Goal: Task Accomplishment & Management: Manage account settings

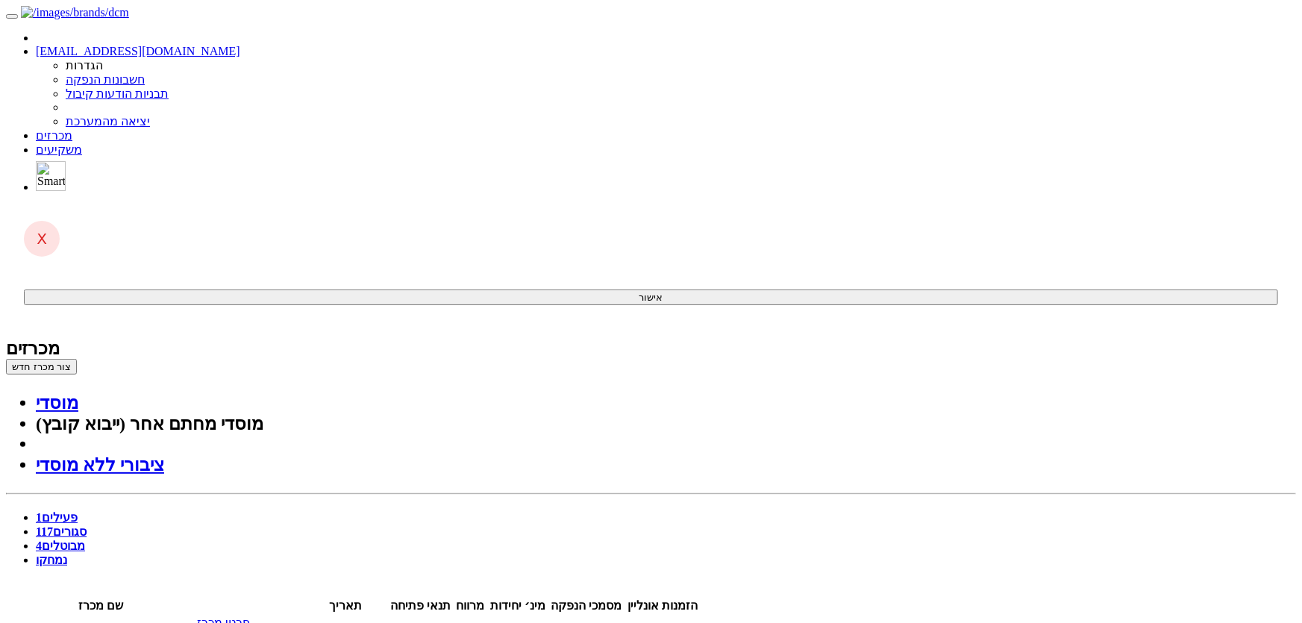
click at [250, 616] on link "פרטי מכרז" at bounding box center [223, 622] width 53 height 13
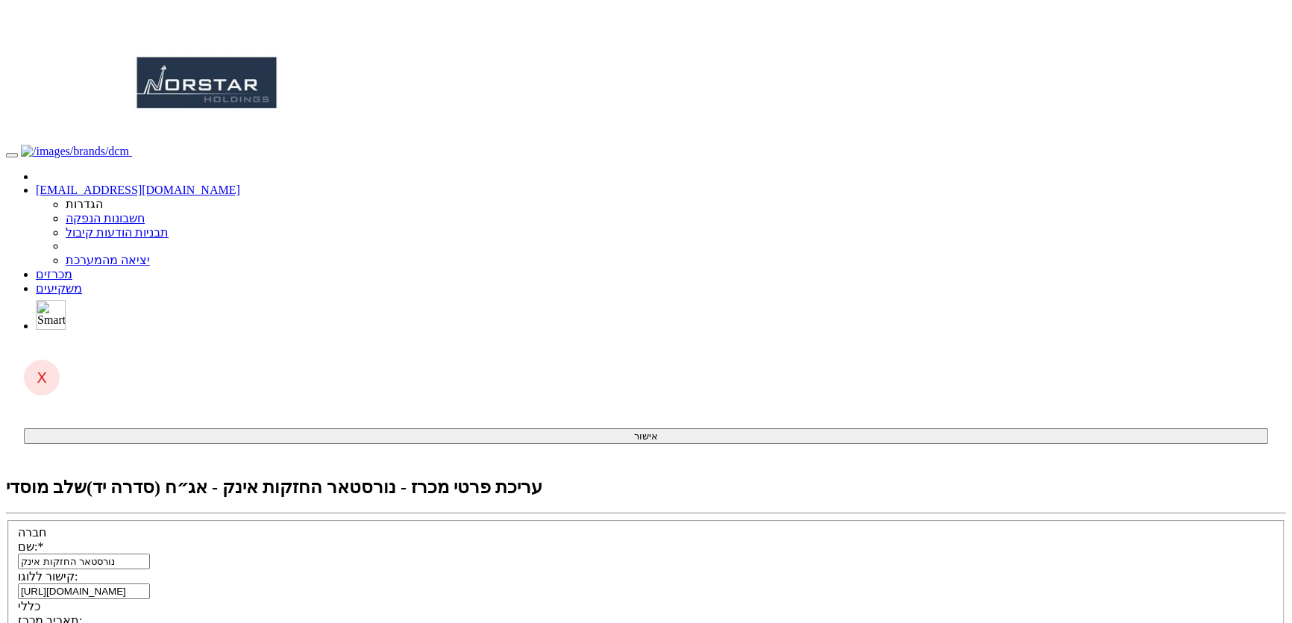
click at [150, 622] on span at bounding box center [150, 634] width 0 height 13
type input "03/09/2025"
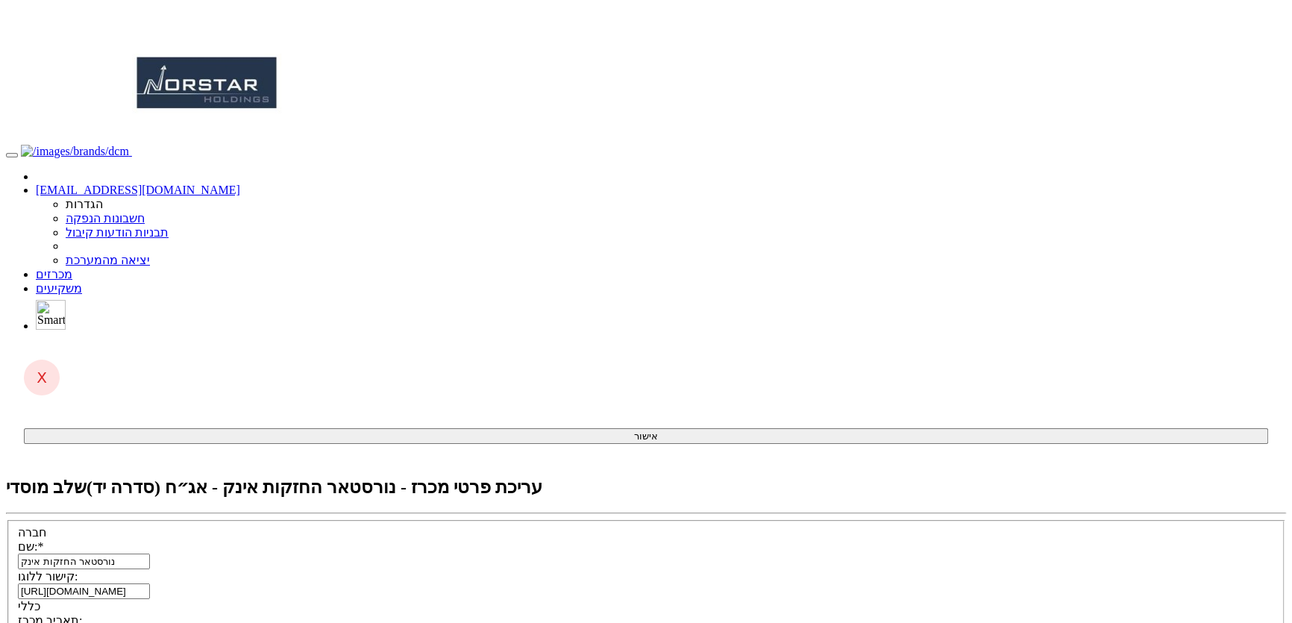
type input "1"
type input "1,000"
checkbox input "true"
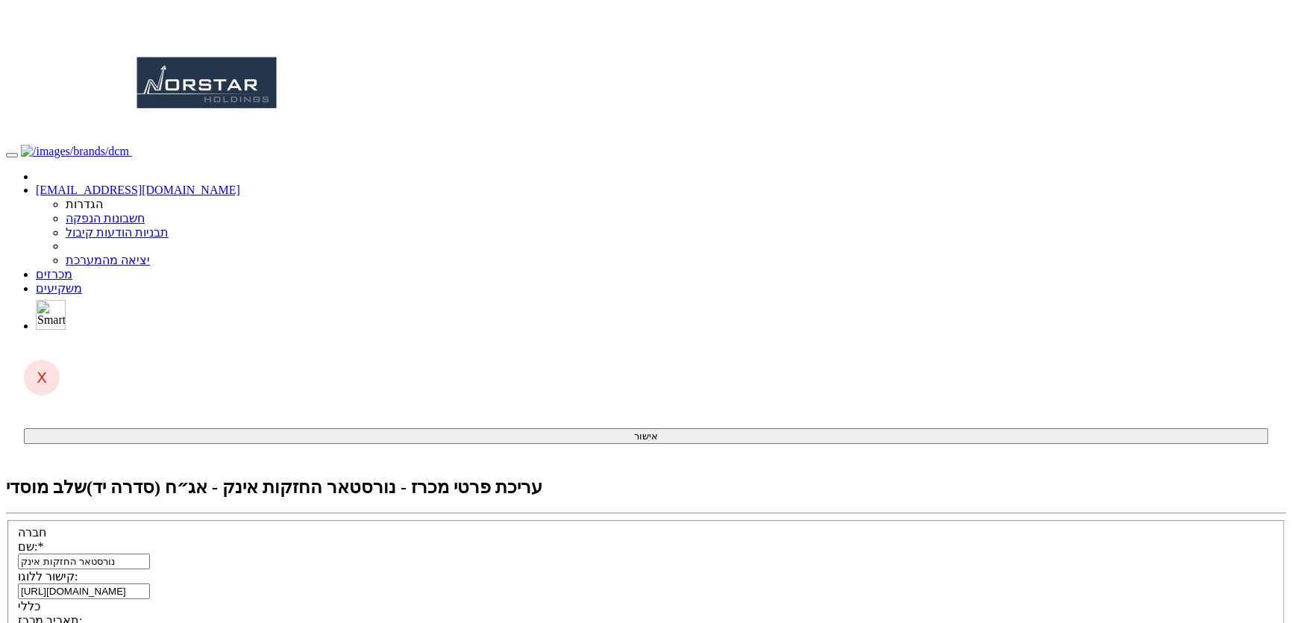
type input "100"
type input "-"
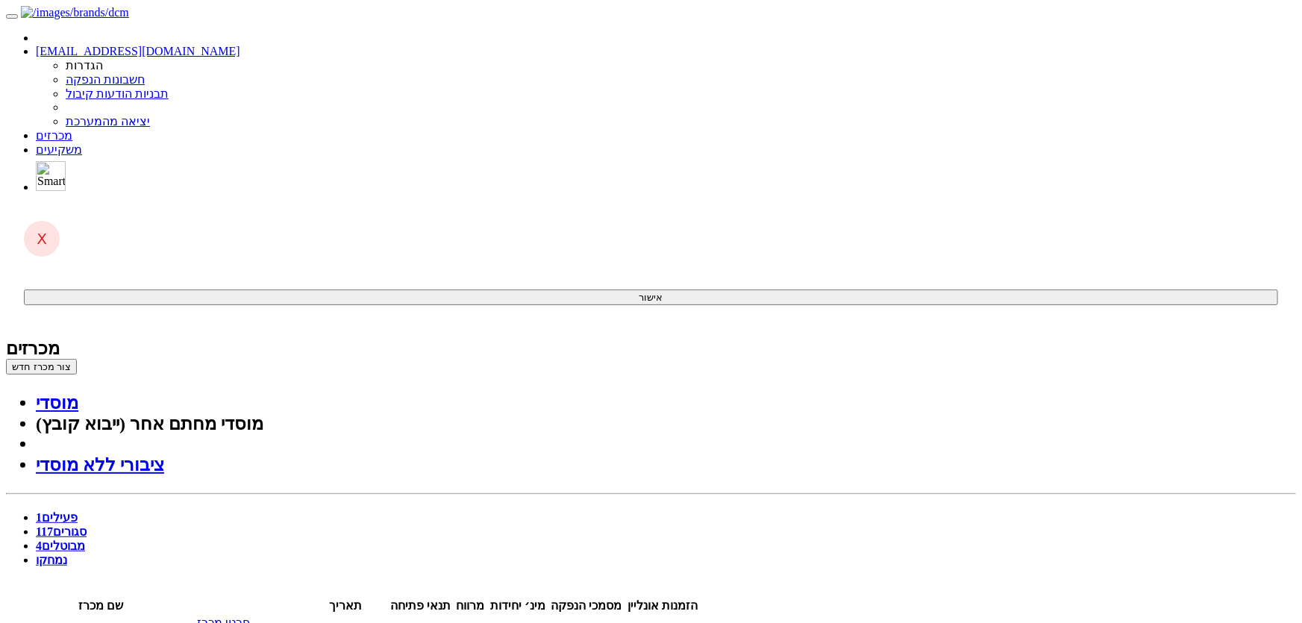
click at [250, 616] on link "פרטי מכרז" at bounding box center [223, 622] width 53 height 13
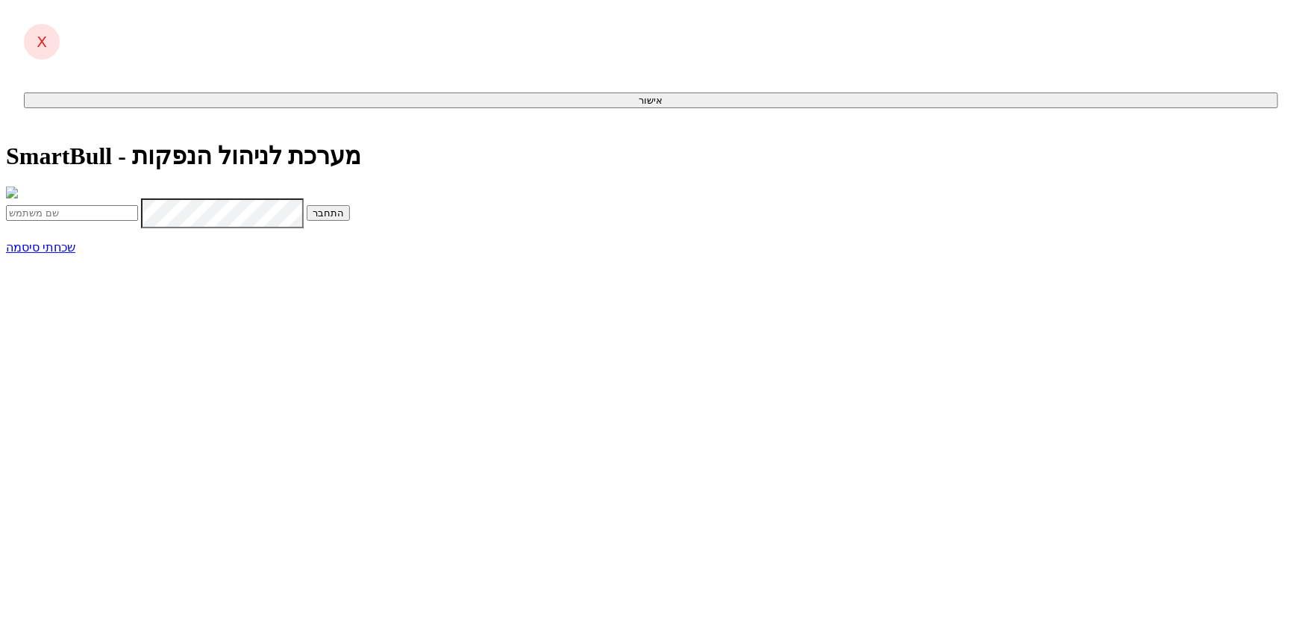
type input "[EMAIL_ADDRESS][DOMAIN_NAME]"
click at [350, 221] on button "התחבר" at bounding box center [328, 213] width 43 height 16
click at [138, 252] on input "text" at bounding box center [72, 245] width 132 height 16
type input "644589"
click at [141, 237] on button "התחבר" at bounding box center [162, 245] width 43 height 16
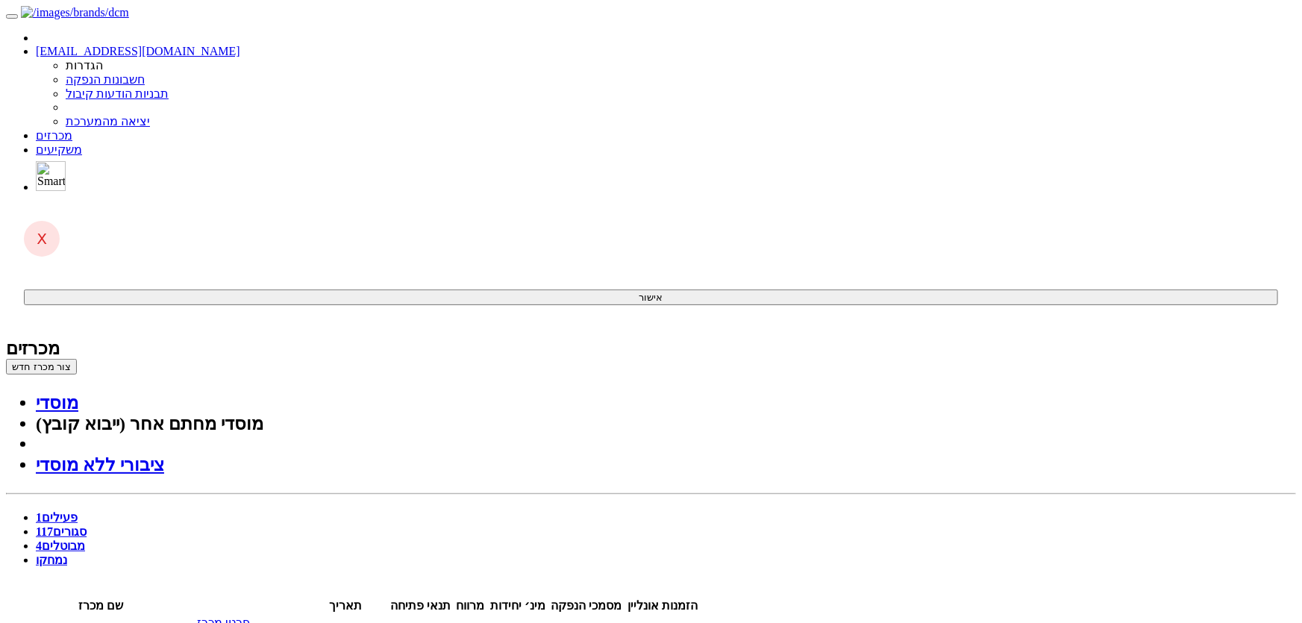
click at [87, 525] on link "סגורים 117" at bounding box center [61, 531] width 51 height 13
type input "נור"
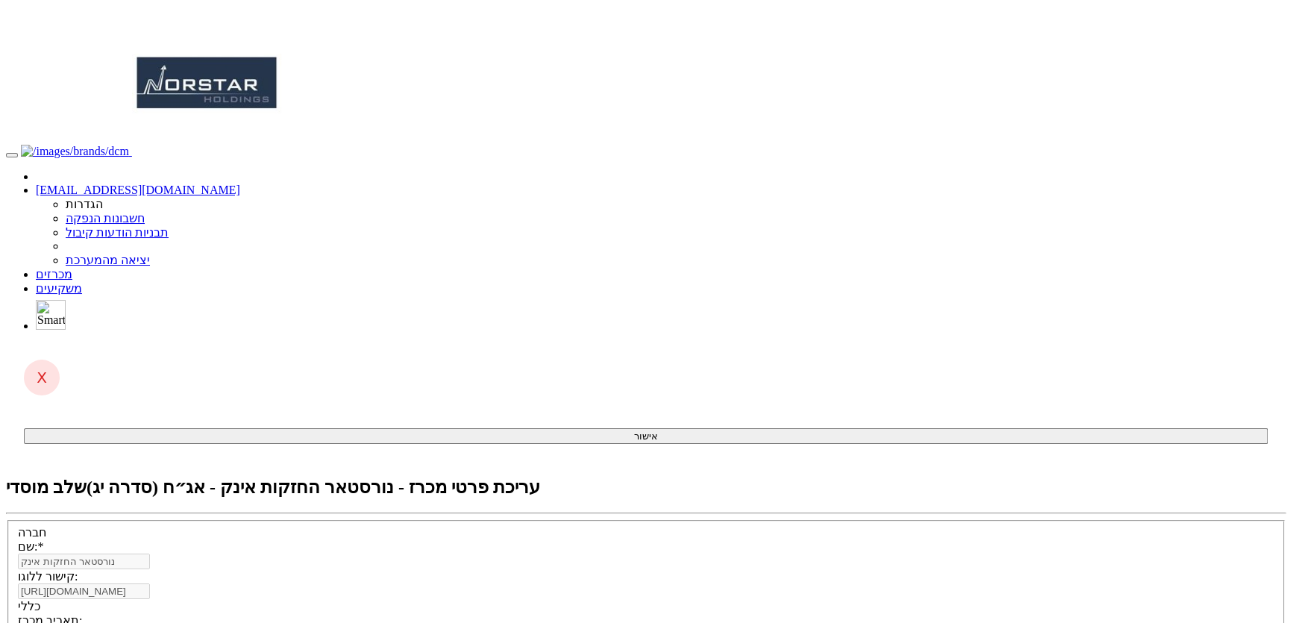
click at [72, 268] on link "מכרזים" at bounding box center [54, 274] width 37 height 13
type input "50012000"
click button "+ הוסף שורה" at bounding box center [0, 0] width 0 height 0
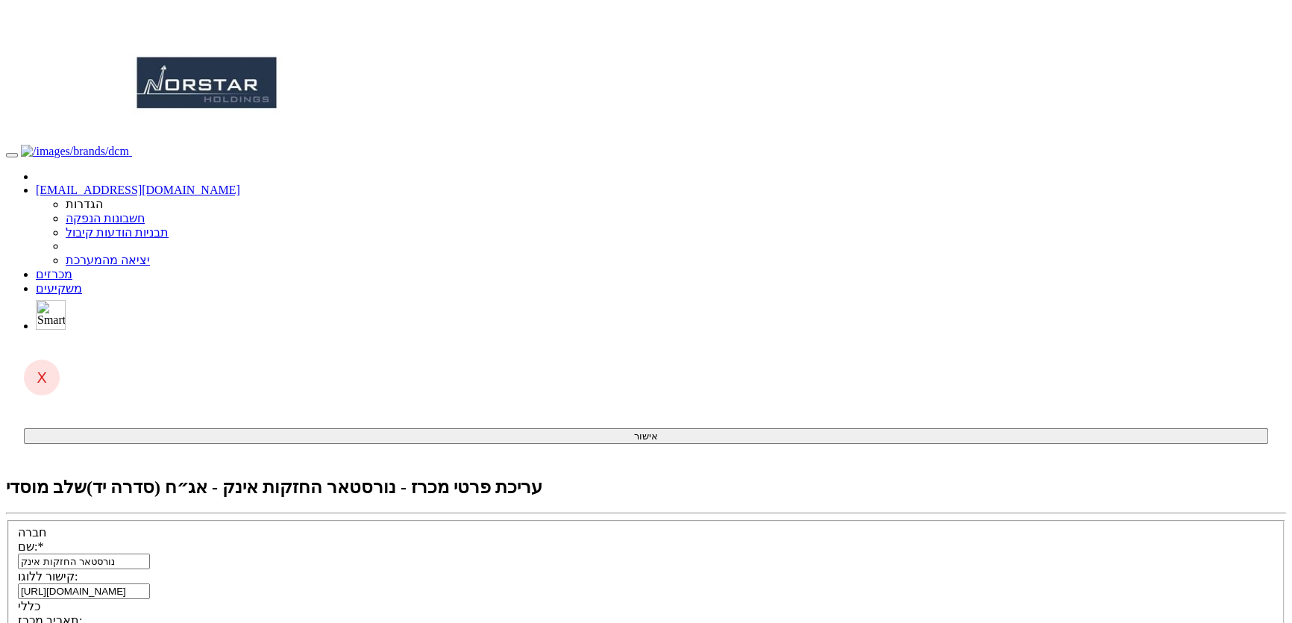
click at [150, 622] on span at bounding box center [150, 634] width 0 height 13
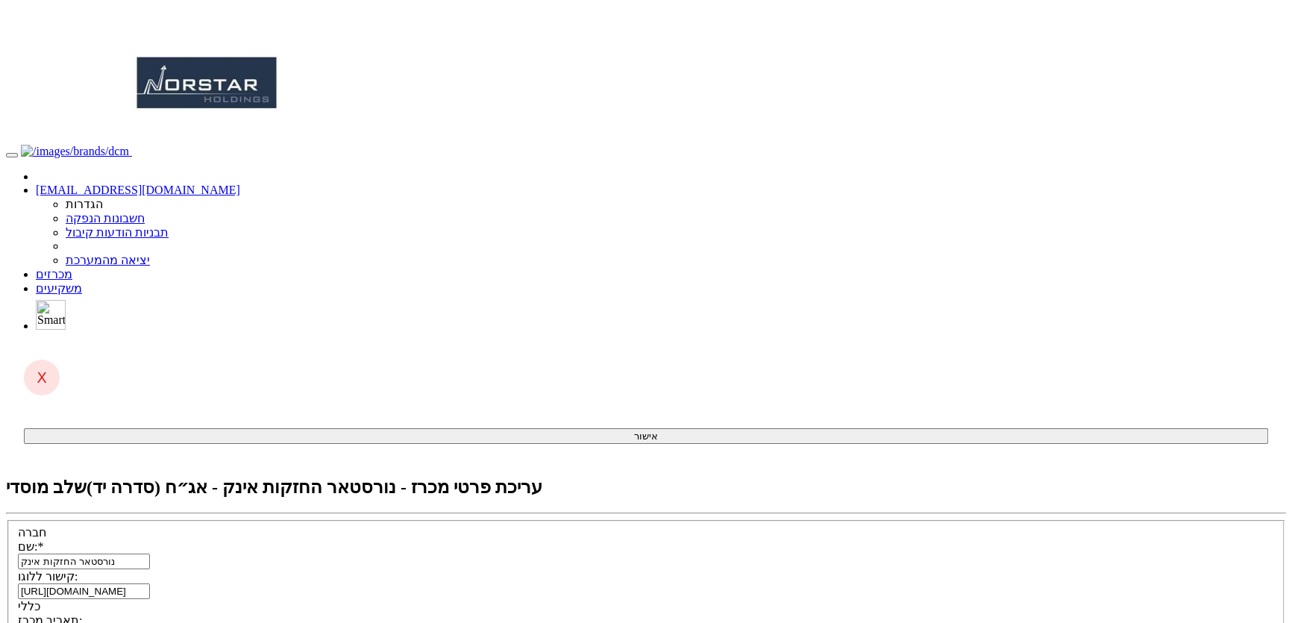
checkbox input "false"
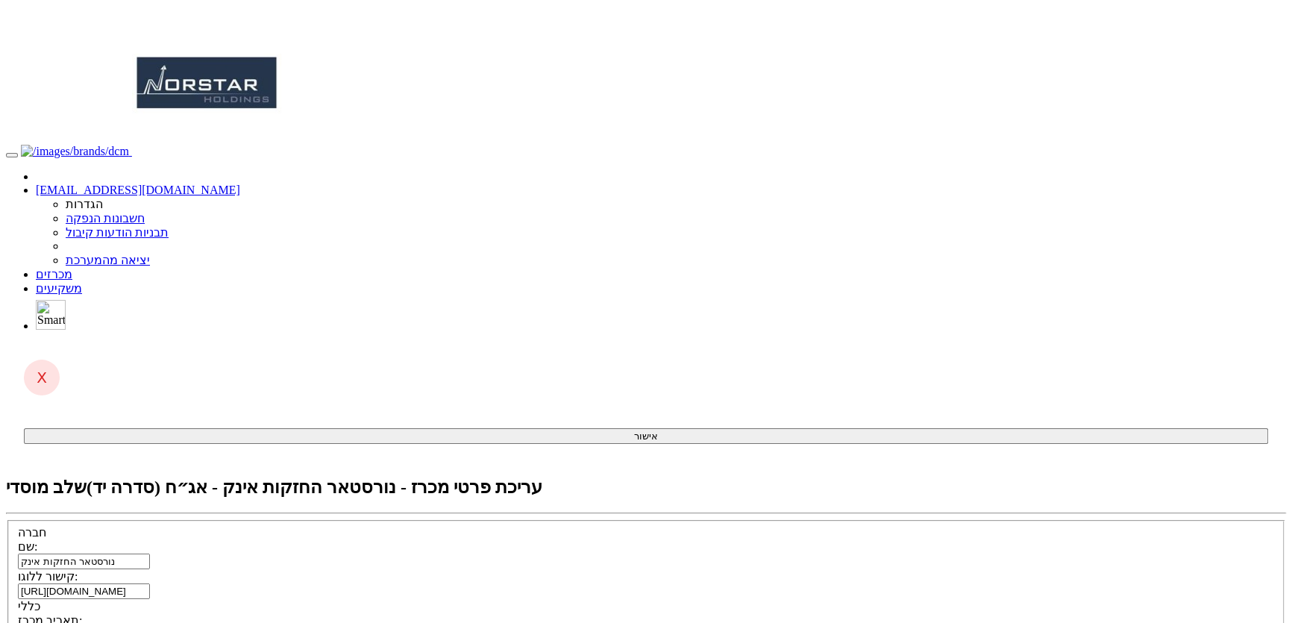
checkbox input "true"
type input "18:30"
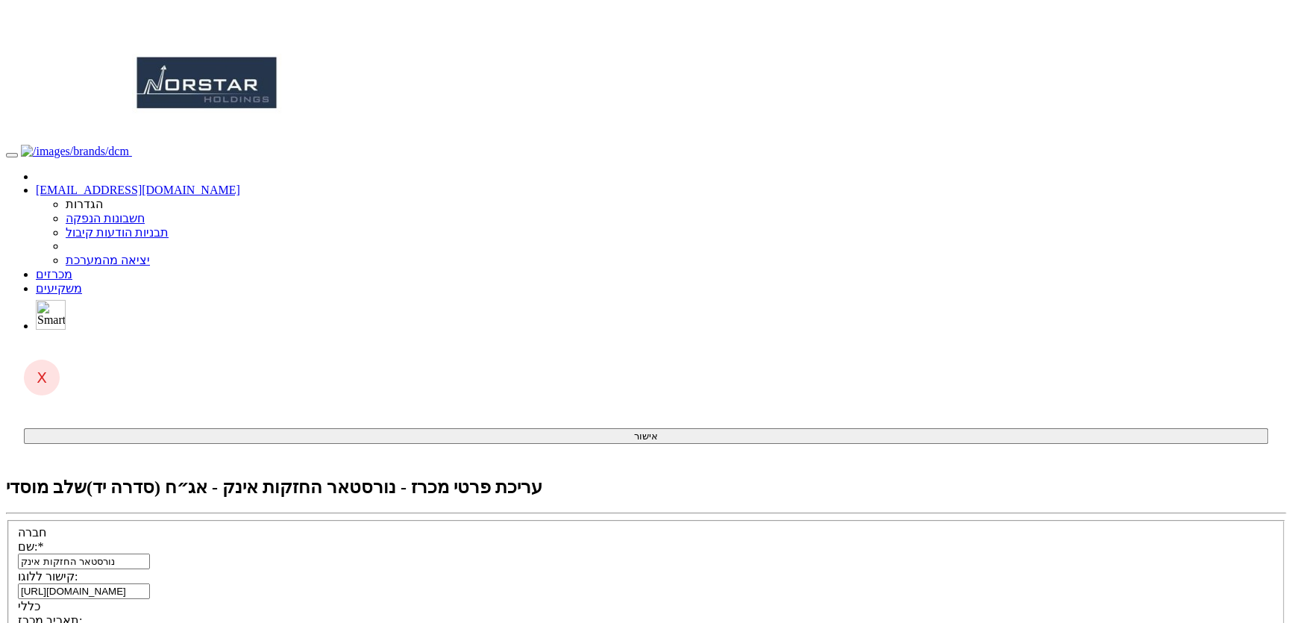
paste input "1223585"
type input "1223585"
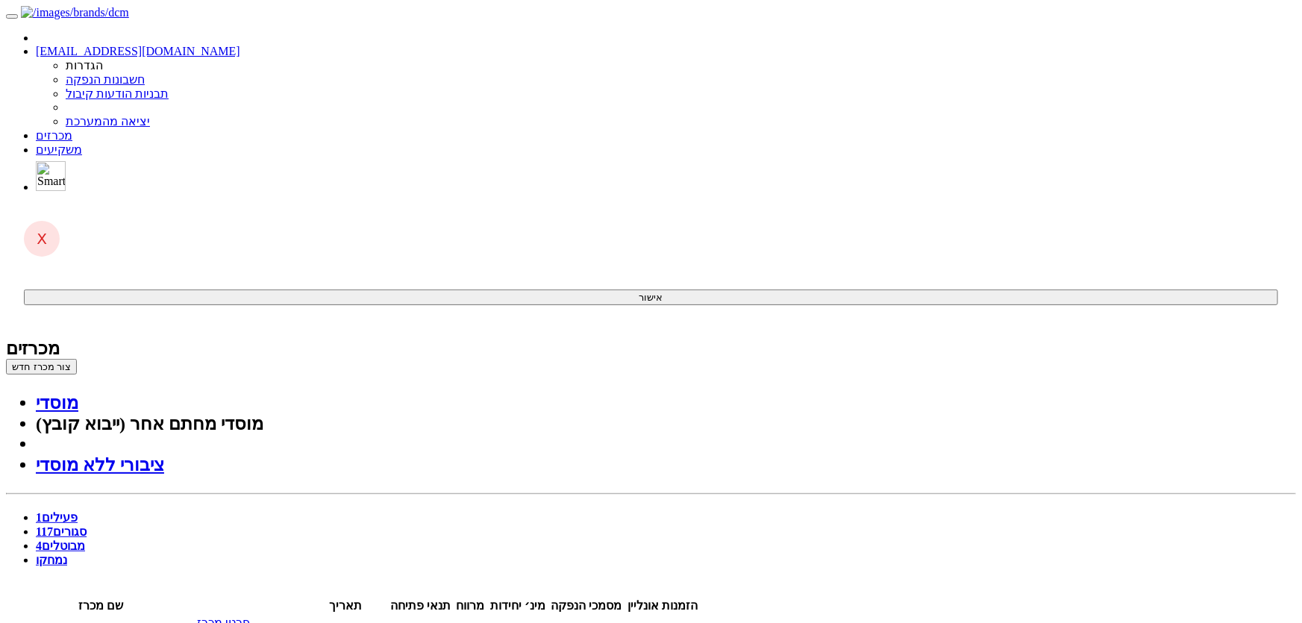
drag, startPoint x: 156, startPoint y: 326, endPoint x: 291, endPoint y: 340, distance: 135.7
click at [250, 616] on link "פרטי מכרז" at bounding box center [223, 622] width 53 height 13
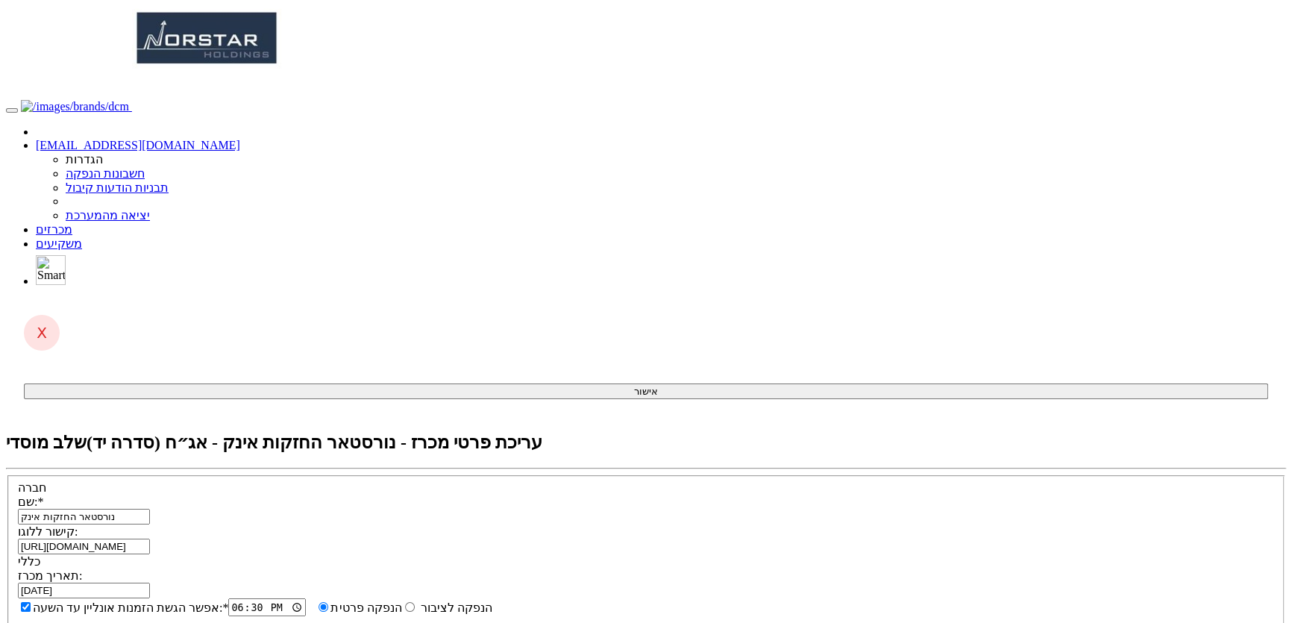
scroll to position [67, 0]
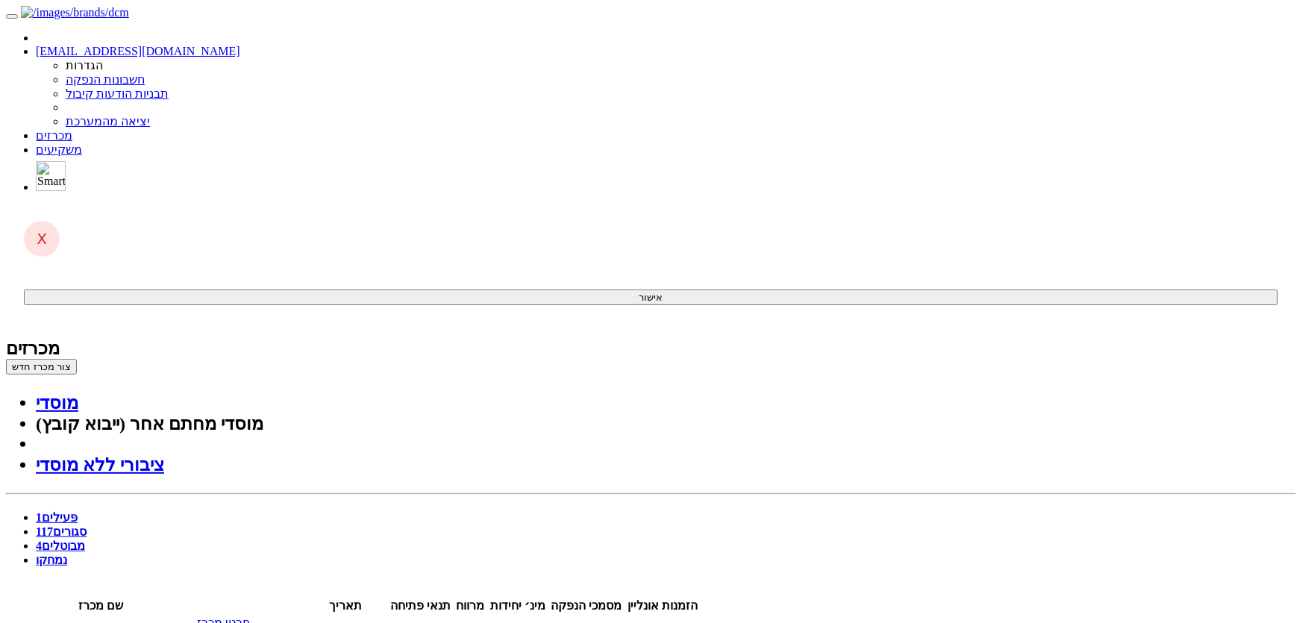
click at [87, 525] on link "סגורים 117" at bounding box center [61, 531] width 51 height 13
type input "נור"
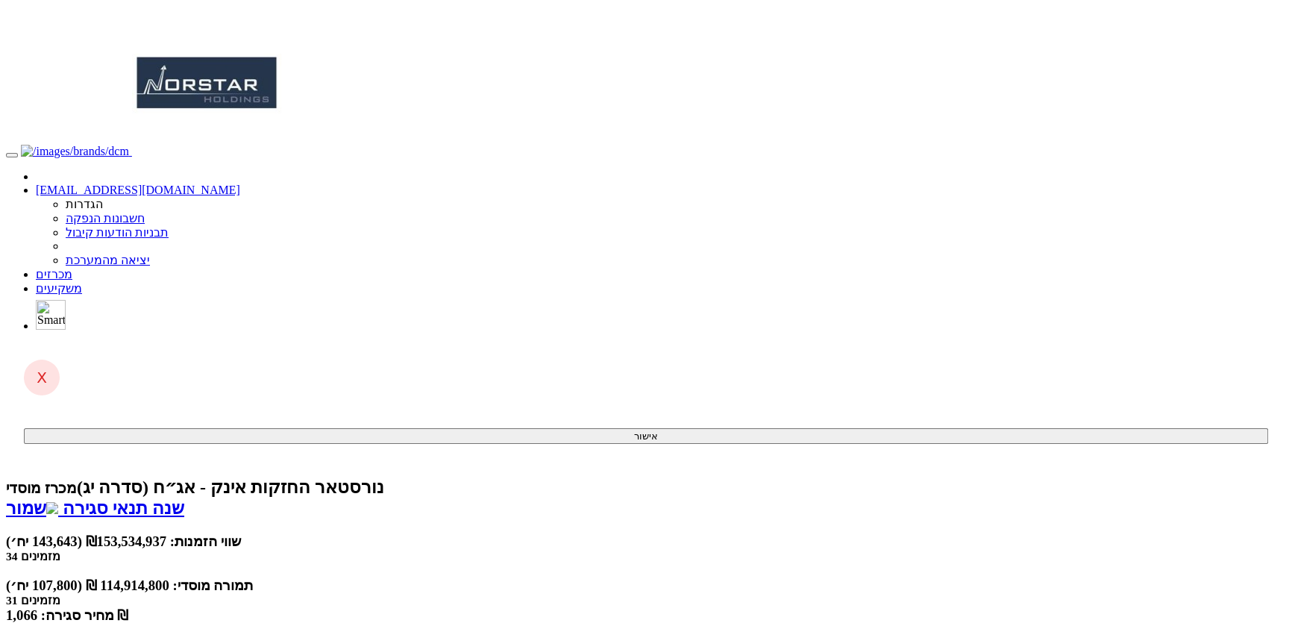
click at [72, 268] on link "מכרזים" at bounding box center [54, 274] width 37 height 13
